Goal: Find specific page/section: Find specific page/section

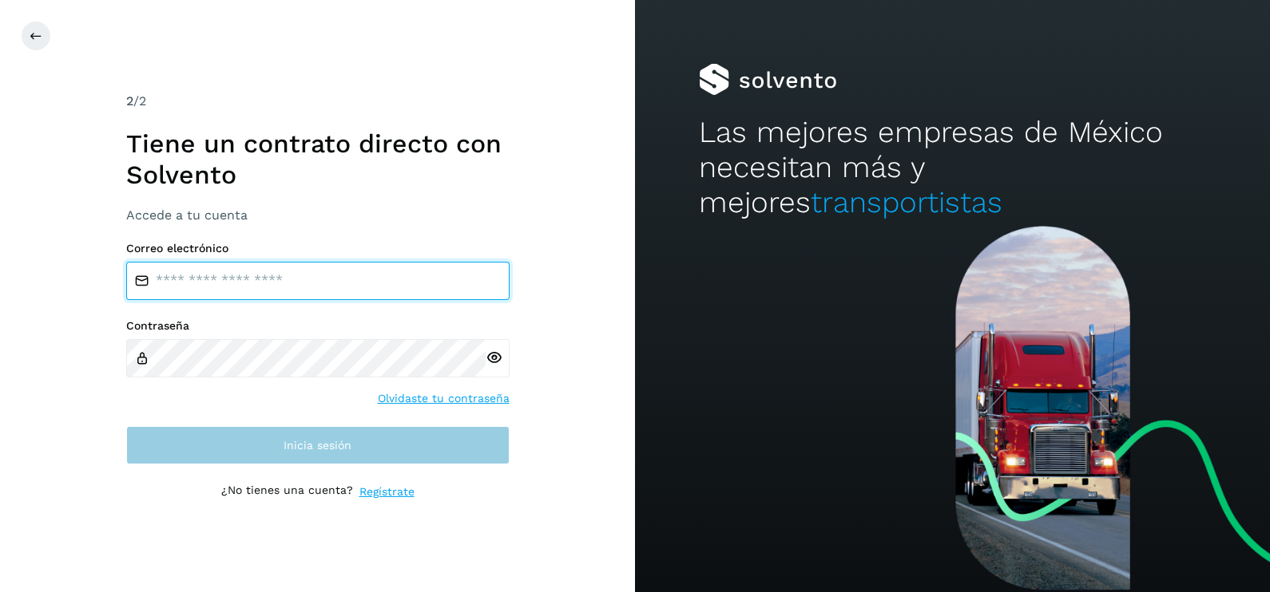
type input "**********"
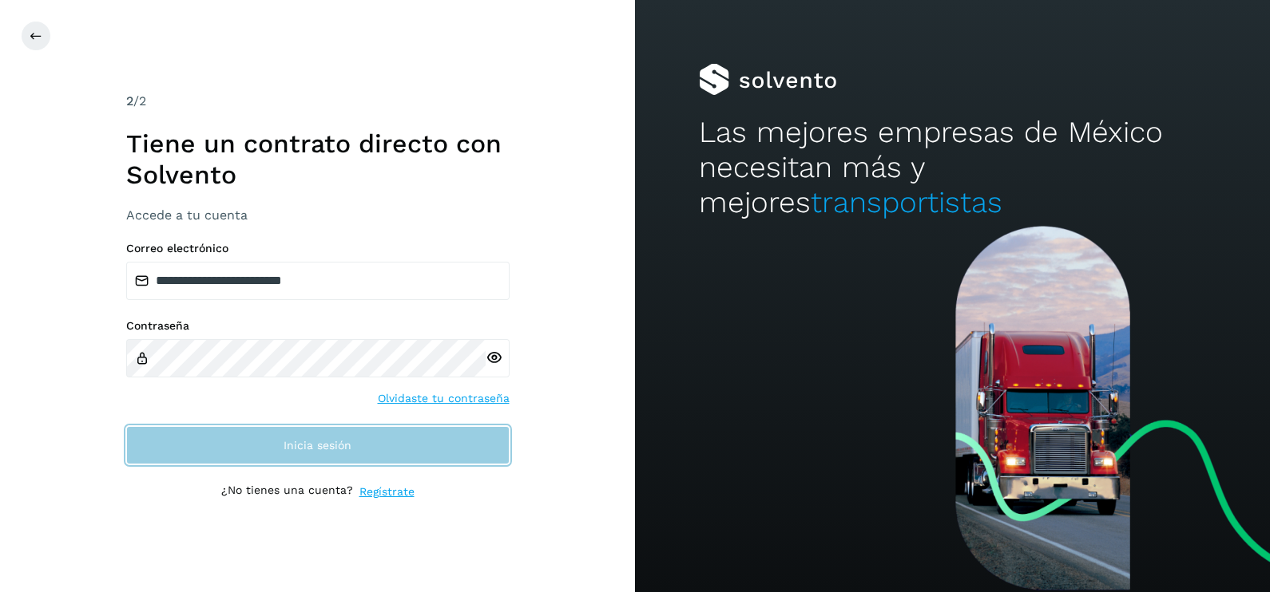
click at [373, 454] on button "Inicia sesión" at bounding box center [317, 445] width 383 height 38
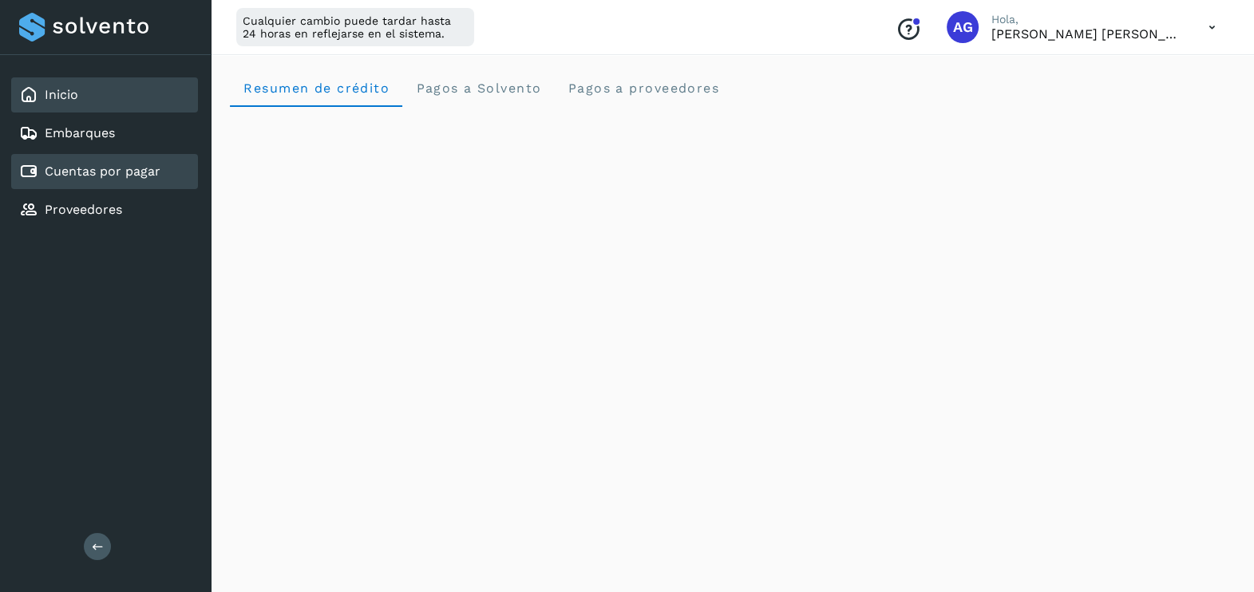
click at [145, 164] on link "Cuentas por pagar" at bounding box center [103, 171] width 116 height 15
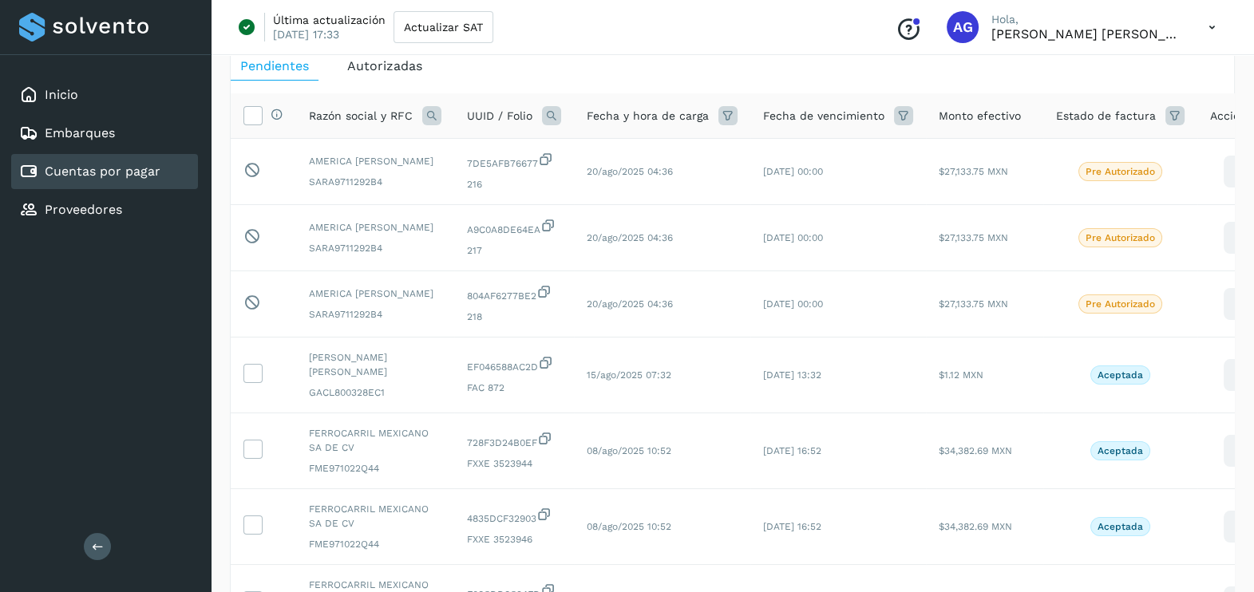
scroll to position [51, 0]
